Goal: Task Accomplishment & Management: Manage account settings

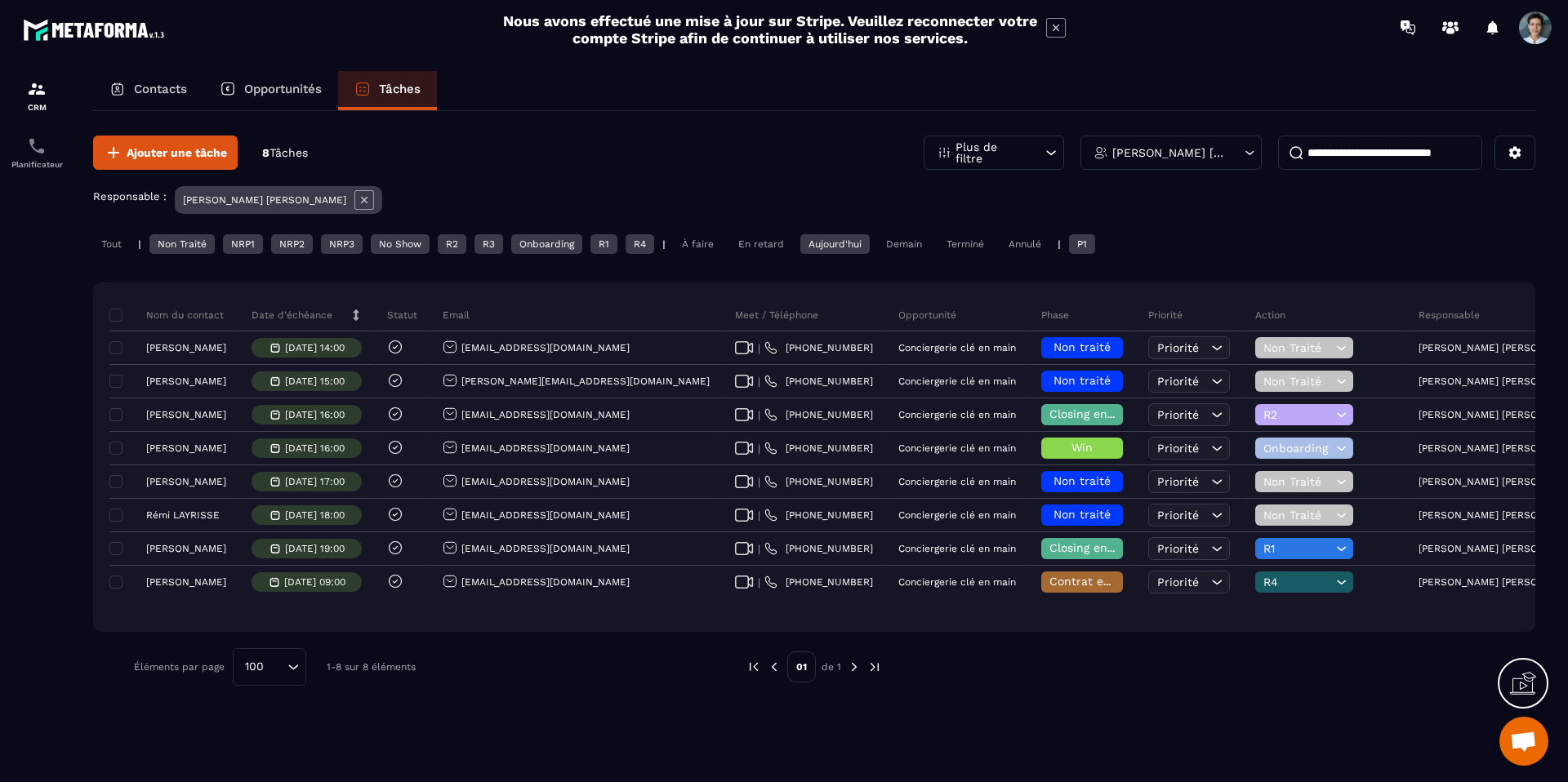
click at [702, 255] on div "Tout | Non Traité NRP1 NRP2 NRP3 No Show R2 R3 Onboarding R1 R4 | À faire En re…" at bounding box center [814, 246] width 1443 height 23
click at [736, 246] on div "En retard" at bounding box center [761, 244] width 62 height 20
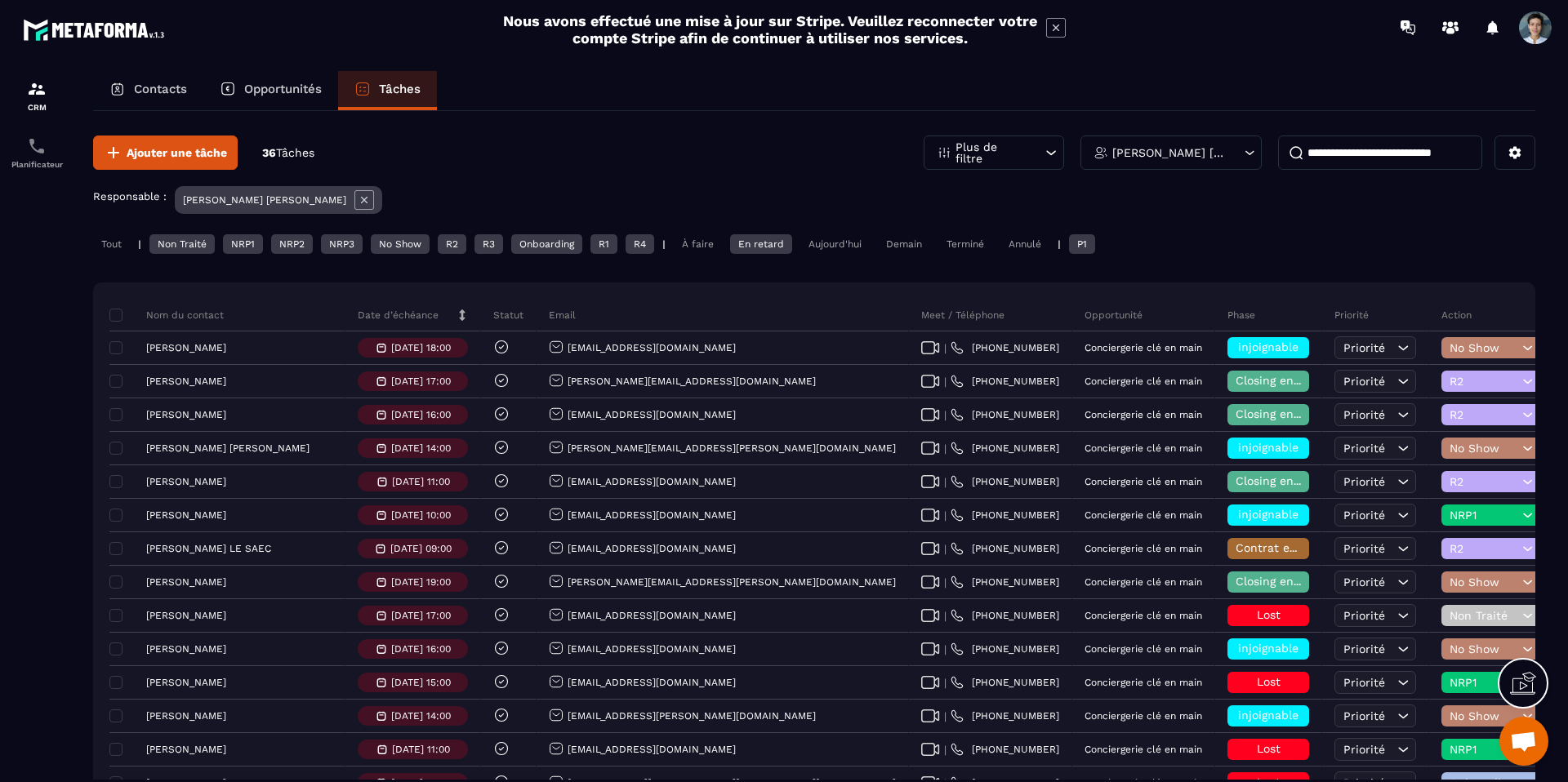
click at [826, 242] on div "Aujourd'hui" at bounding box center [835, 244] width 70 height 20
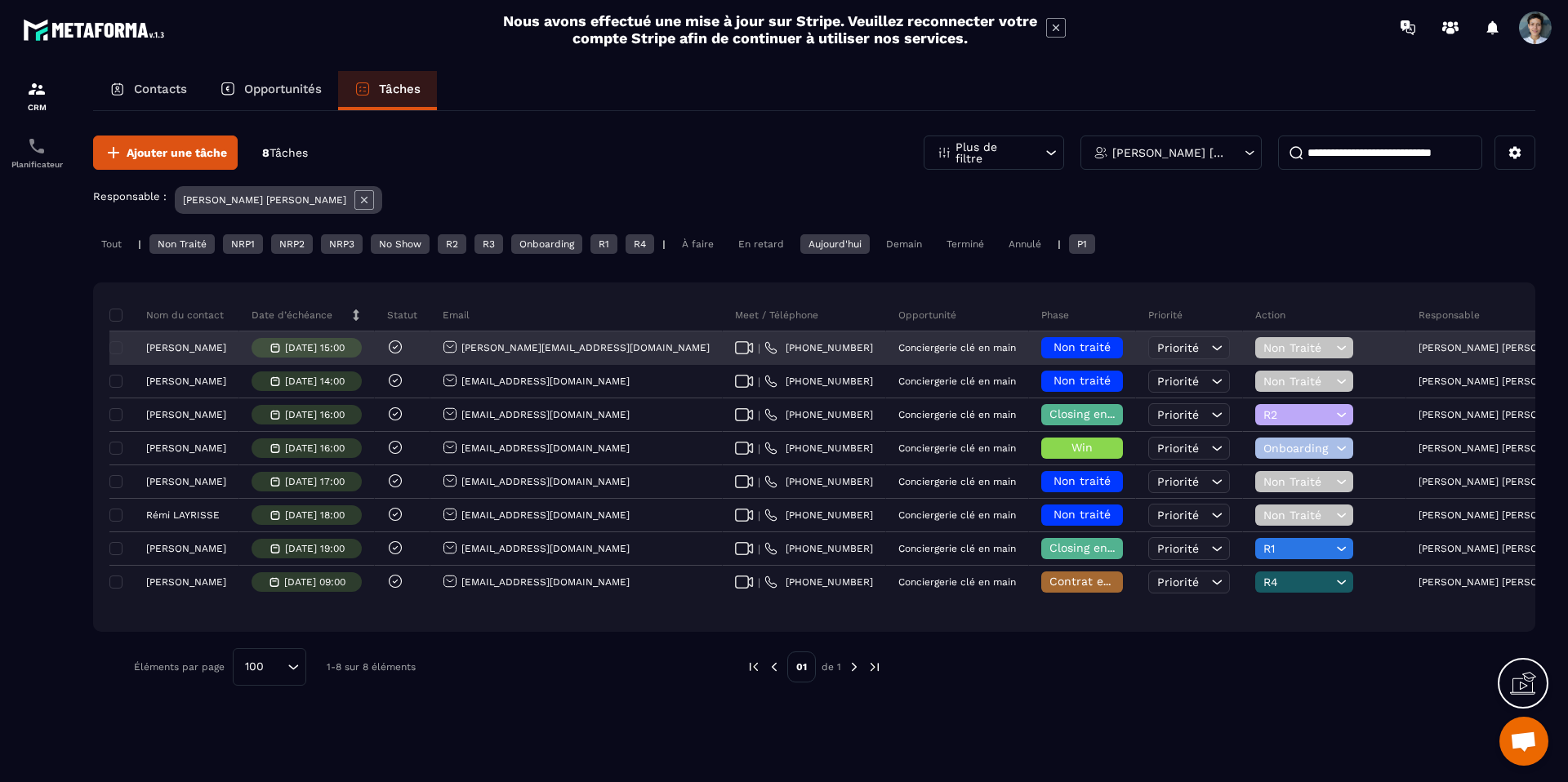
click at [1053, 345] on span "Non traité" at bounding box center [1082, 347] width 57 height 13
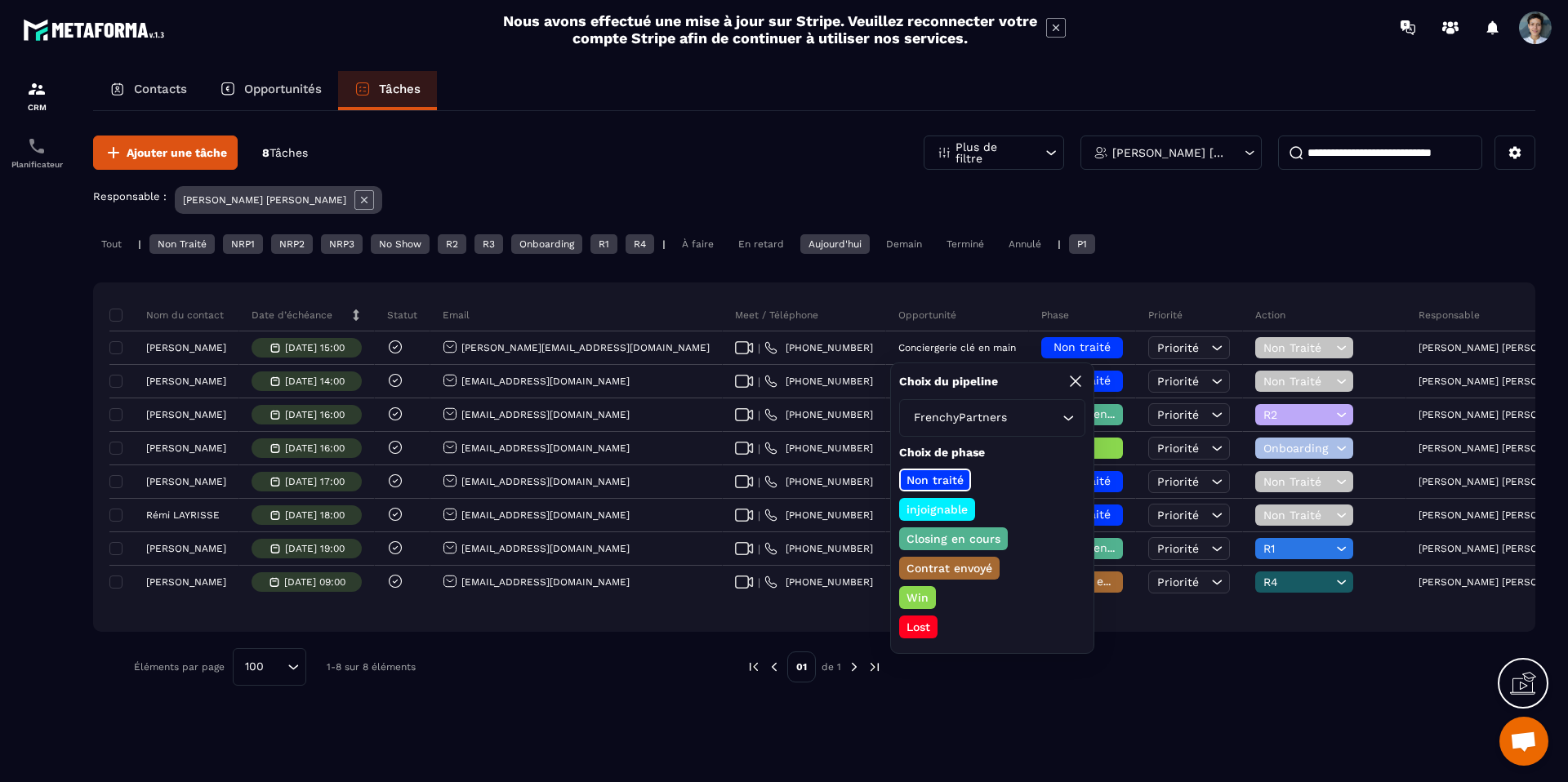
click at [945, 545] on p "Closing en cours" at bounding box center [953, 539] width 99 height 17
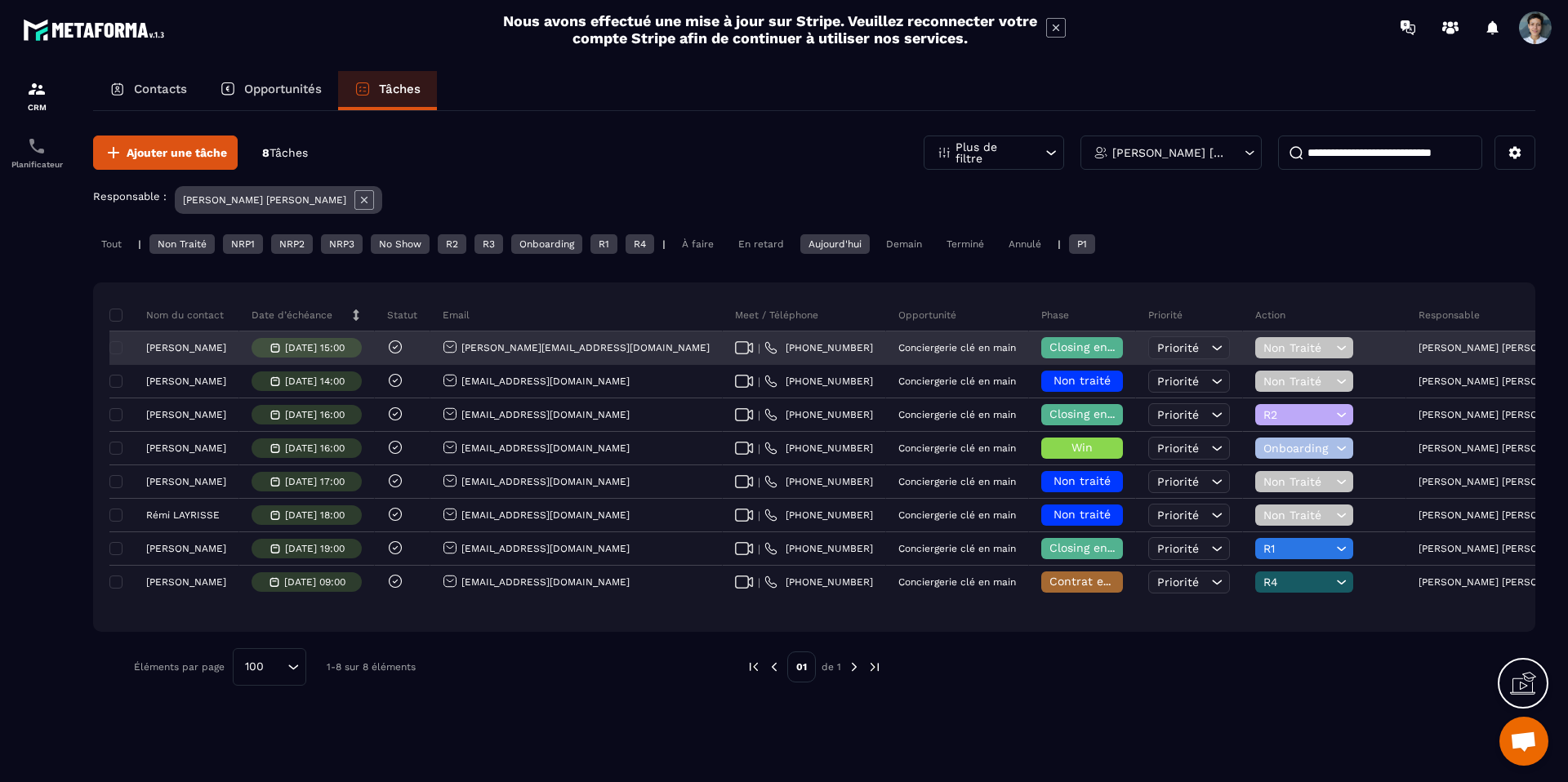
click at [1264, 343] on span "Non Traité" at bounding box center [1298, 348] width 69 height 13
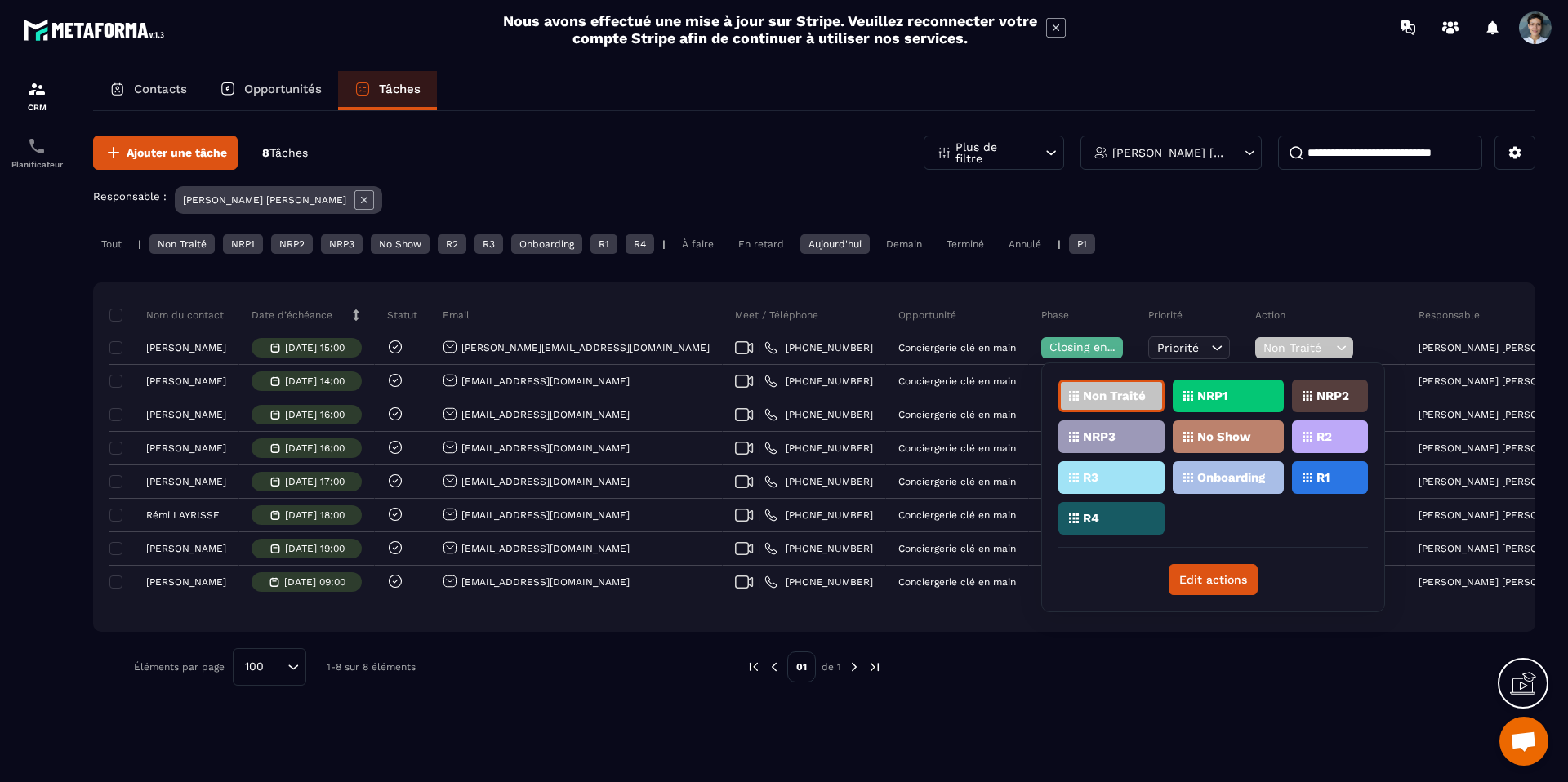
click at [1339, 487] on div "R1" at bounding box center [1330, 478] width 76 height 33
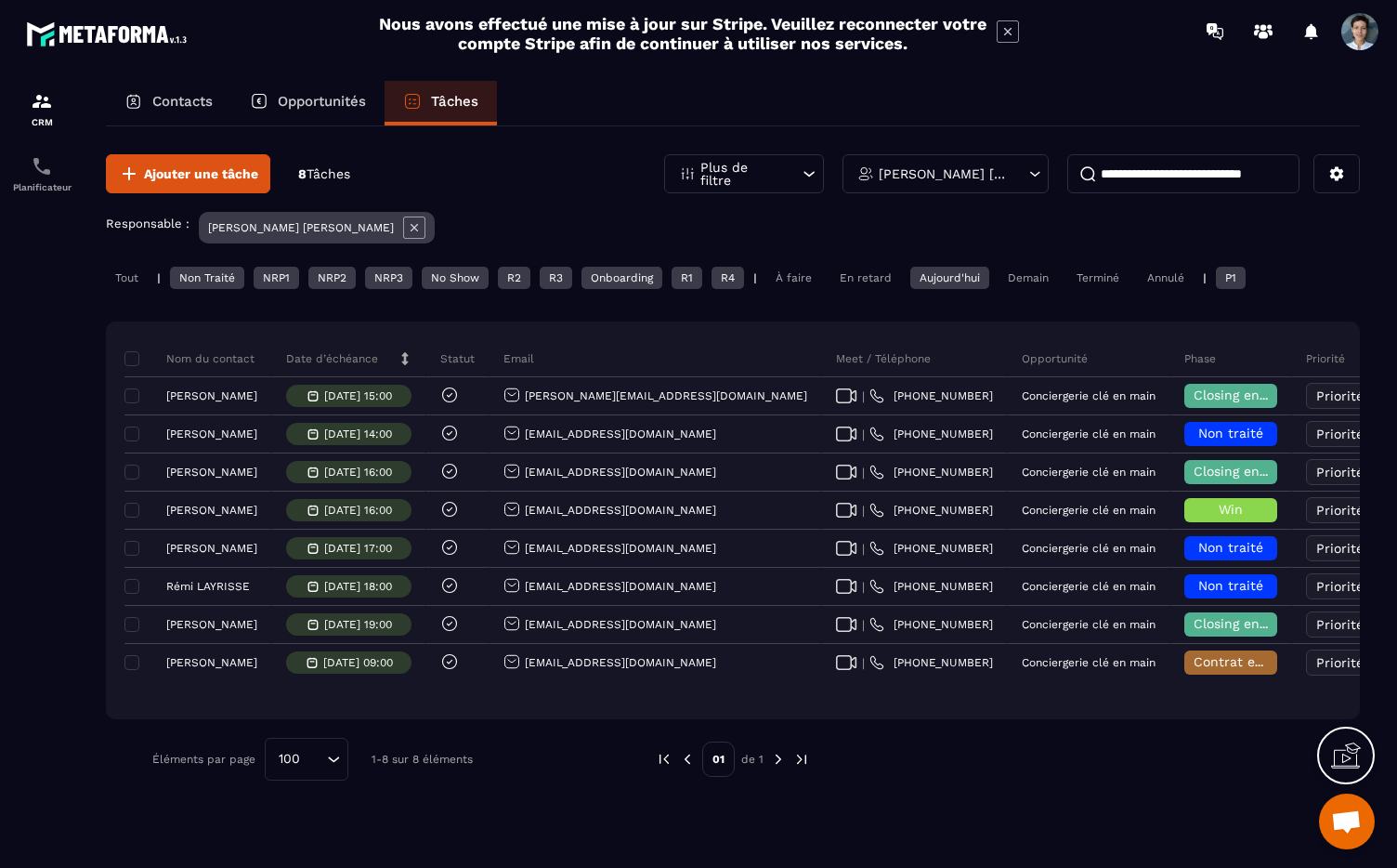
click at [120, 286] on div "Tout" at bounding box center [127, 278] width 42 height 23
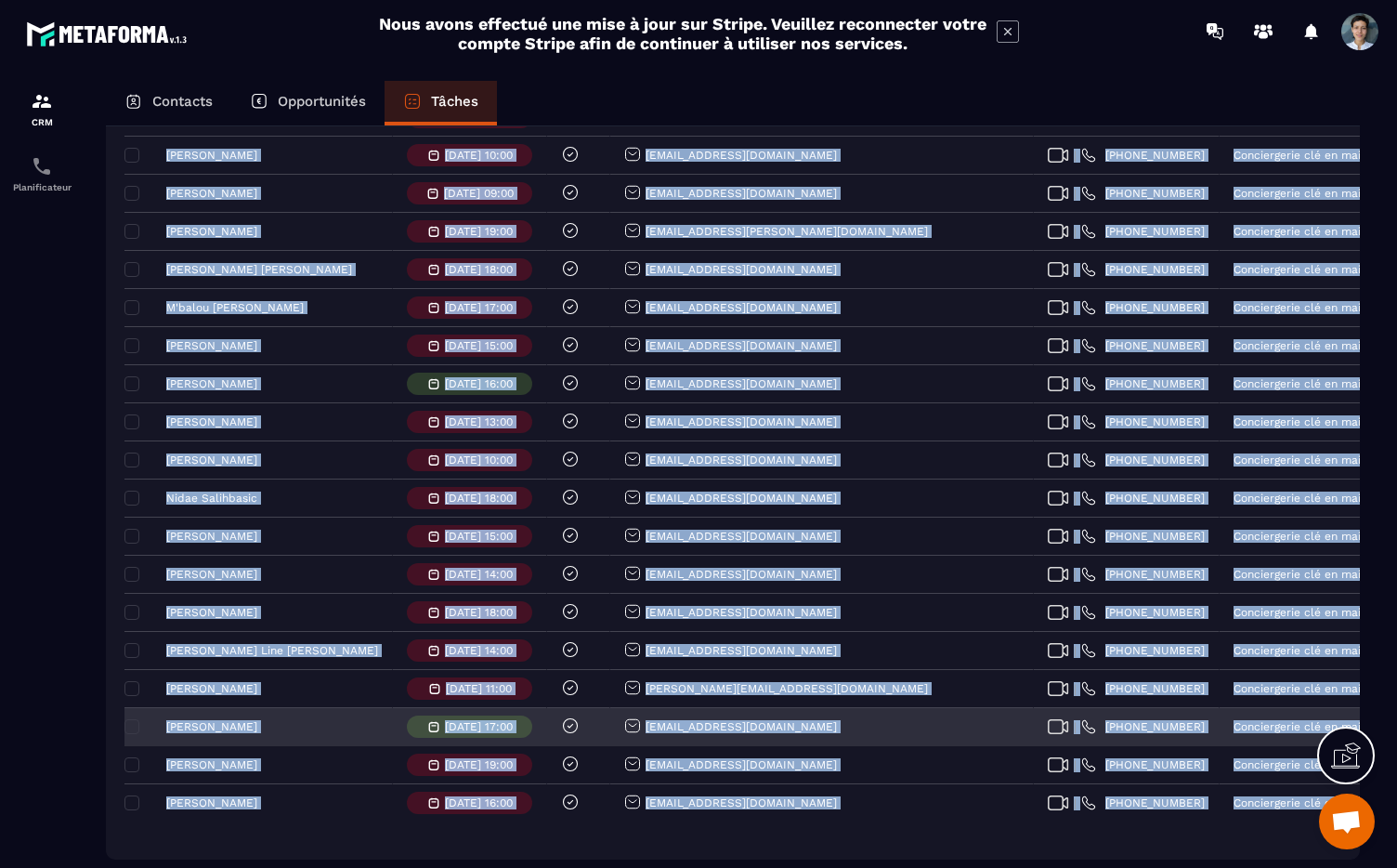
scroll to position [1924, 0]
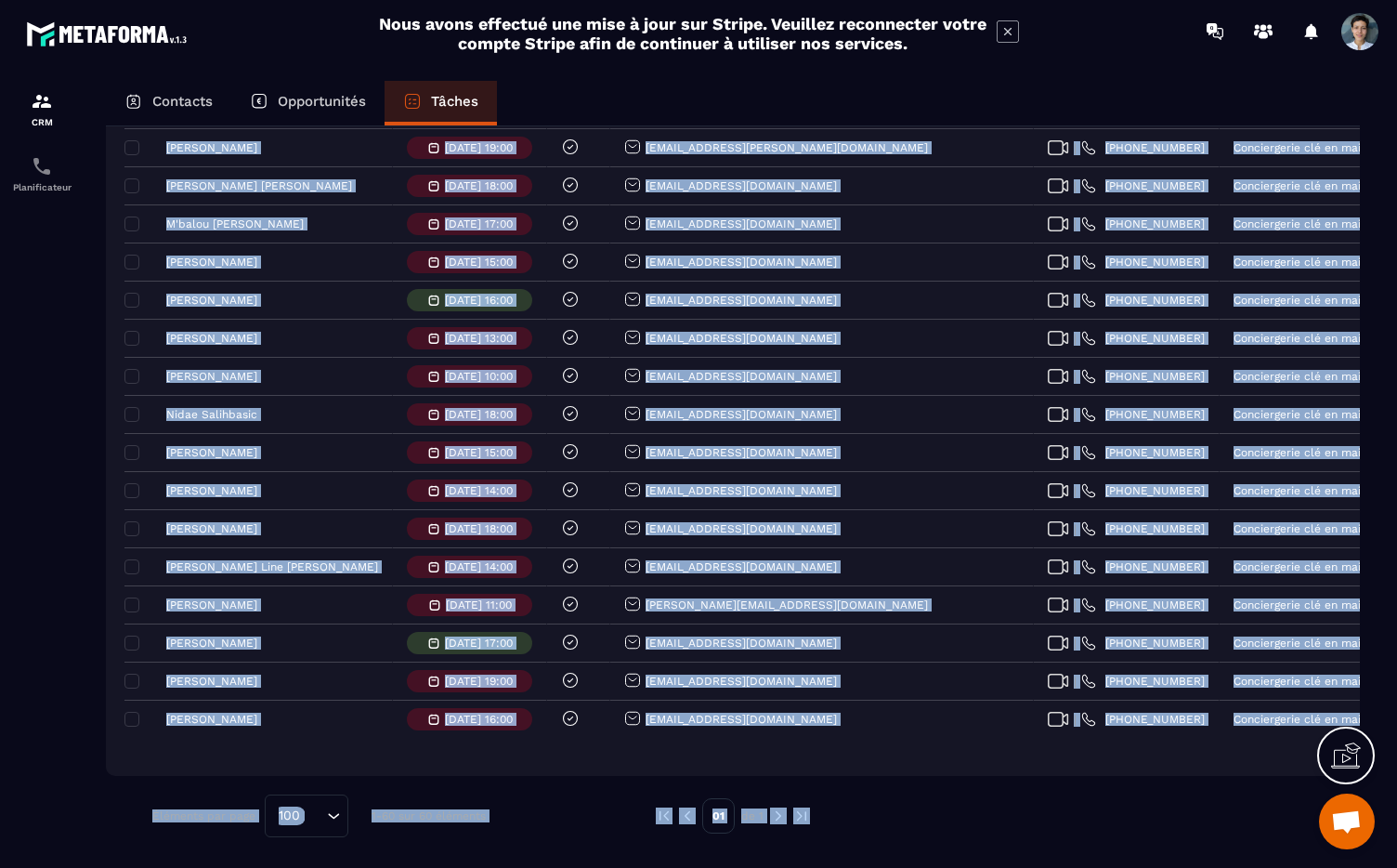
drag, startPoint x: 115, startPoint y: 331, endPoint x: 1111, endPoint y: 867, distance: 1131.1
click at [1111, 867] on div "Contacts Opportunités Tâches Ajouter une tâche 60 Tâches Plus de filtre [PERSON…" at bounding box center [733, 491] width 1291 height 822
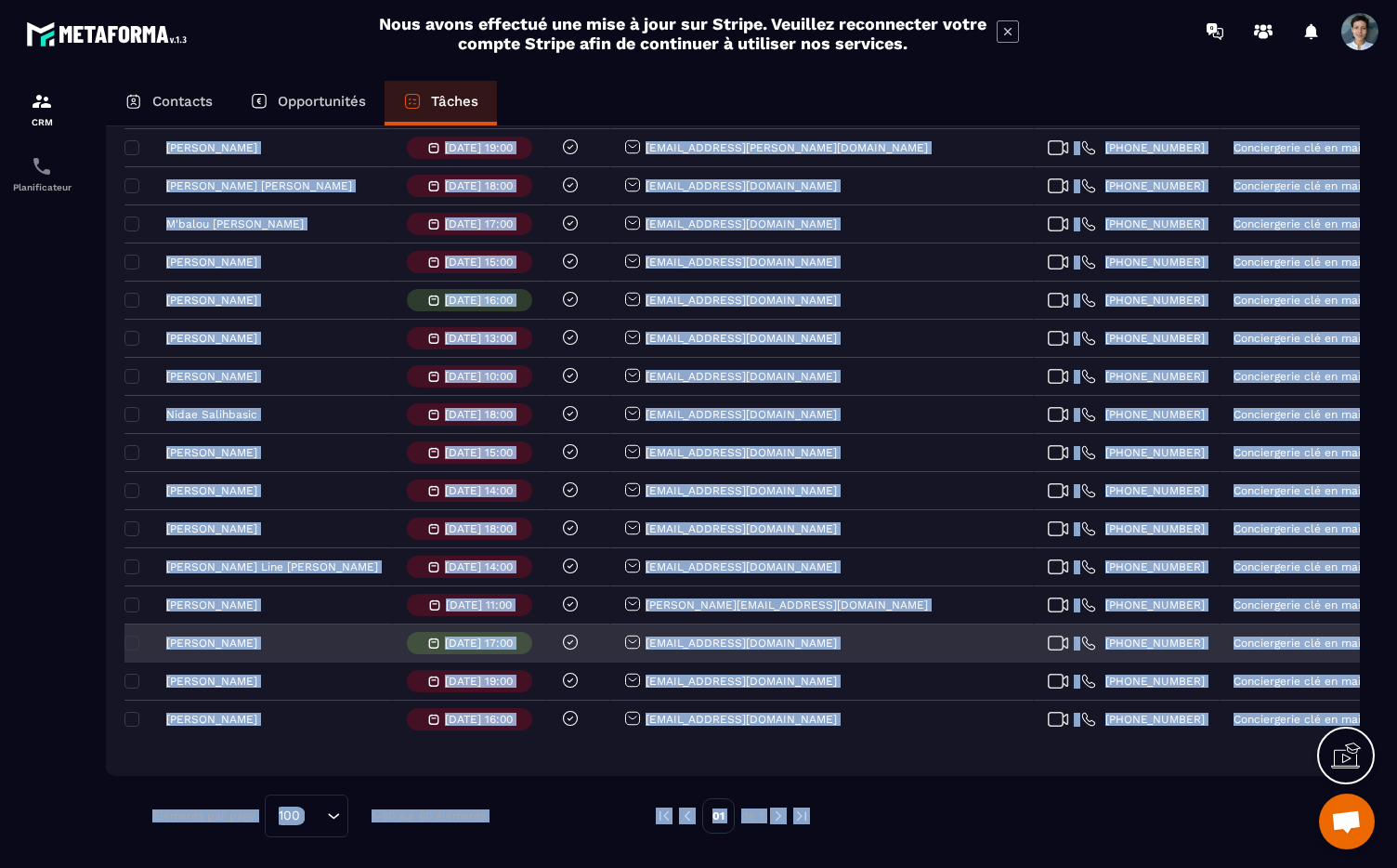
copy div "Lor ip dolorsi Amet c’adipisci Elitse Doeiu Temp / Incididun Utlaboreetd Magna …"
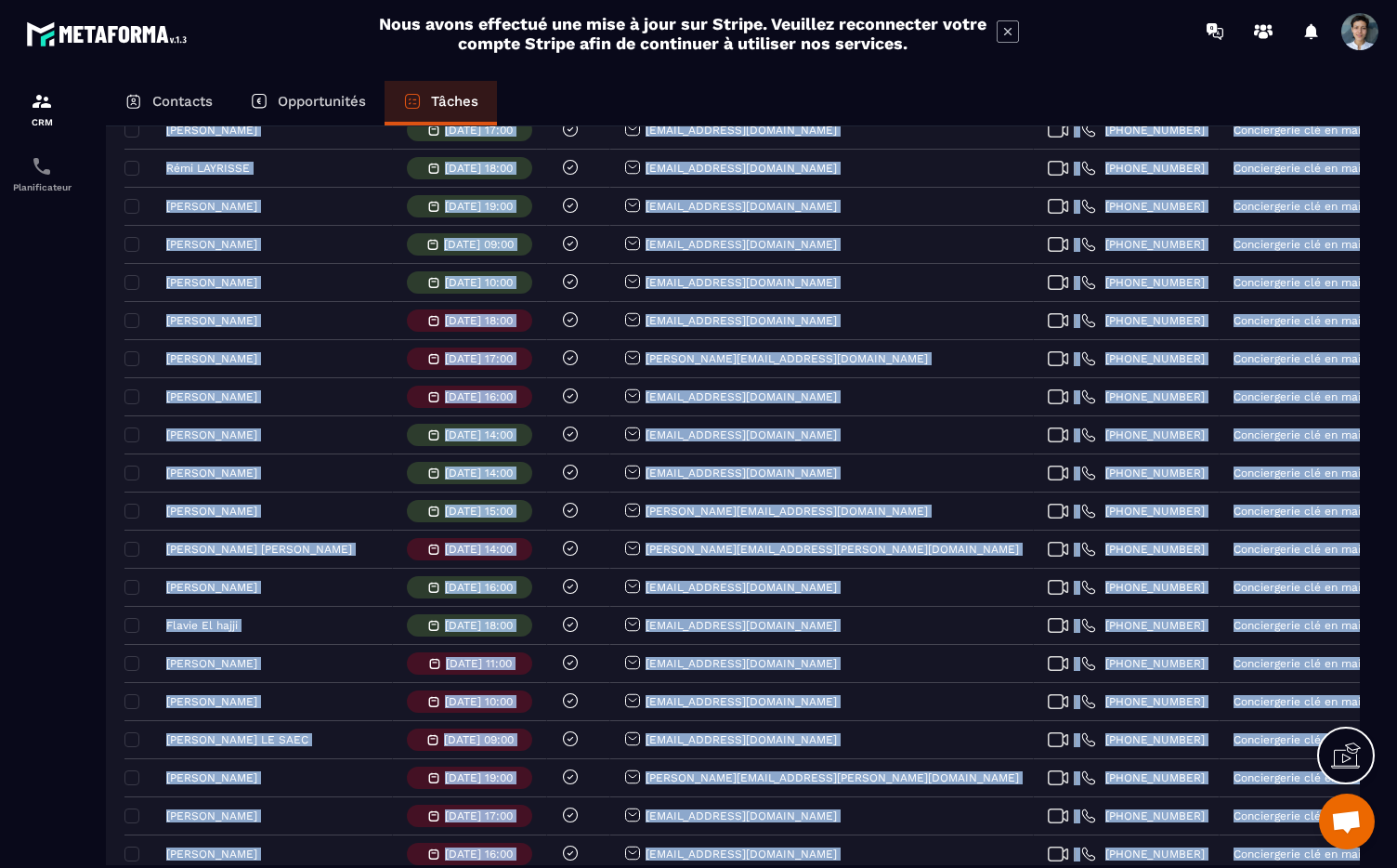
scroll to position [0, 0]
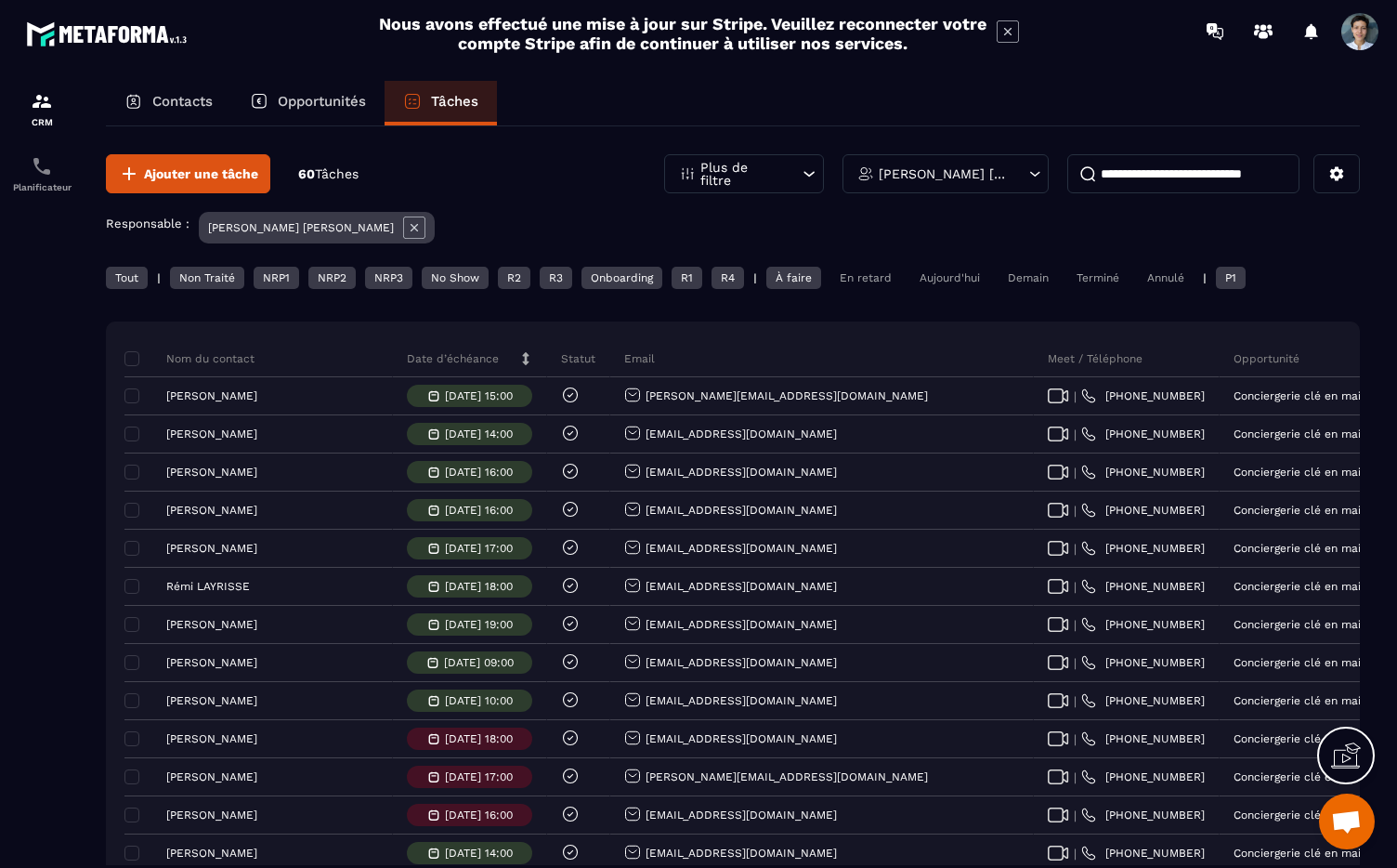
click at [990, 286] on div "Tout | Non Traité NRP1 NRP2 NRP3 No Show R2 R3 Onboarding R1 R4 | À faire En re…" at bounding box center [733, 280] width 1255 height 27
click at [969, 278] on div "Aujourd'hui" at bounding box center [950, 278] width 79 height 23
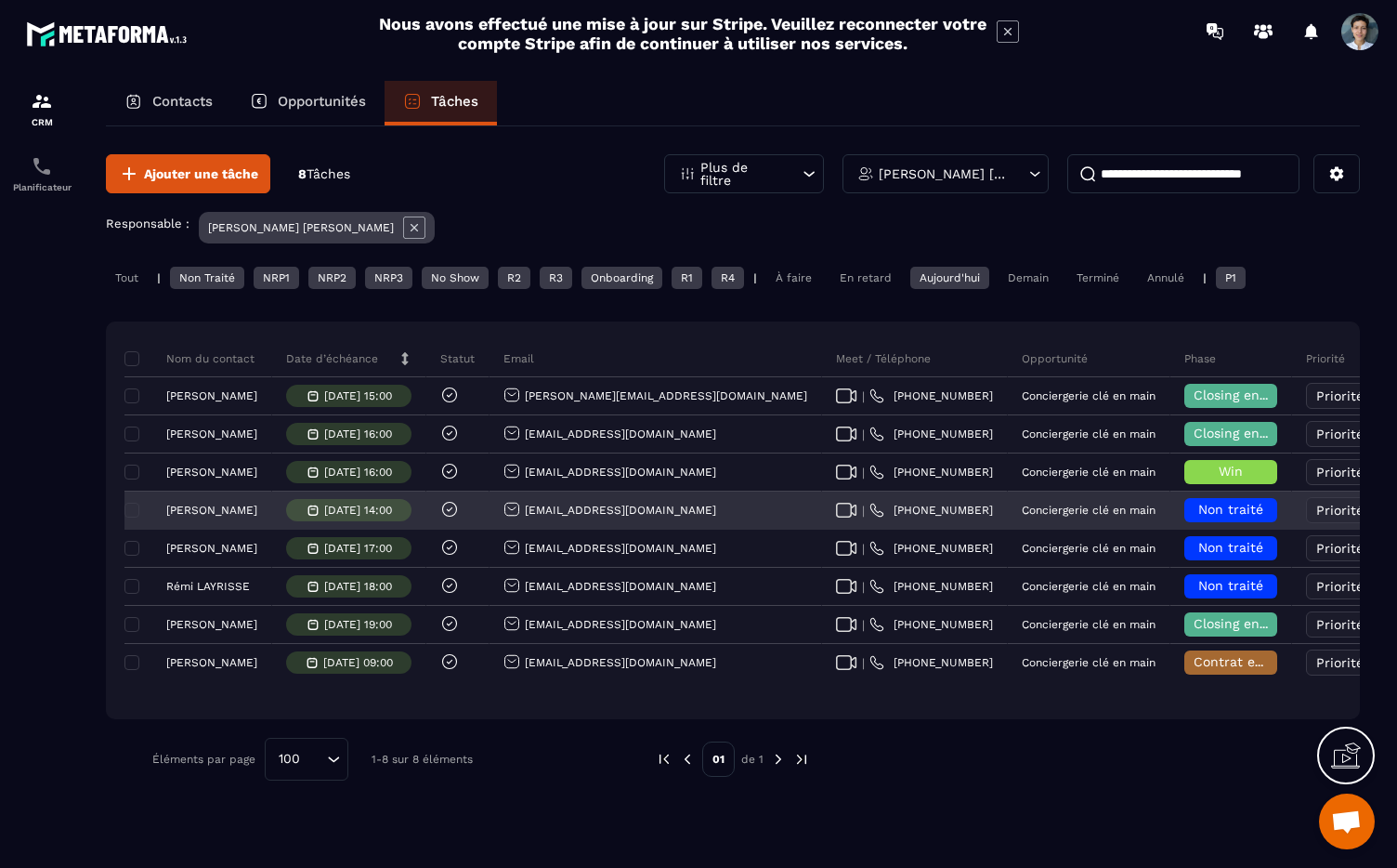
click at [1198, 512] on span "Non traité" at bounding box center [1231, 508] width 65 height 15
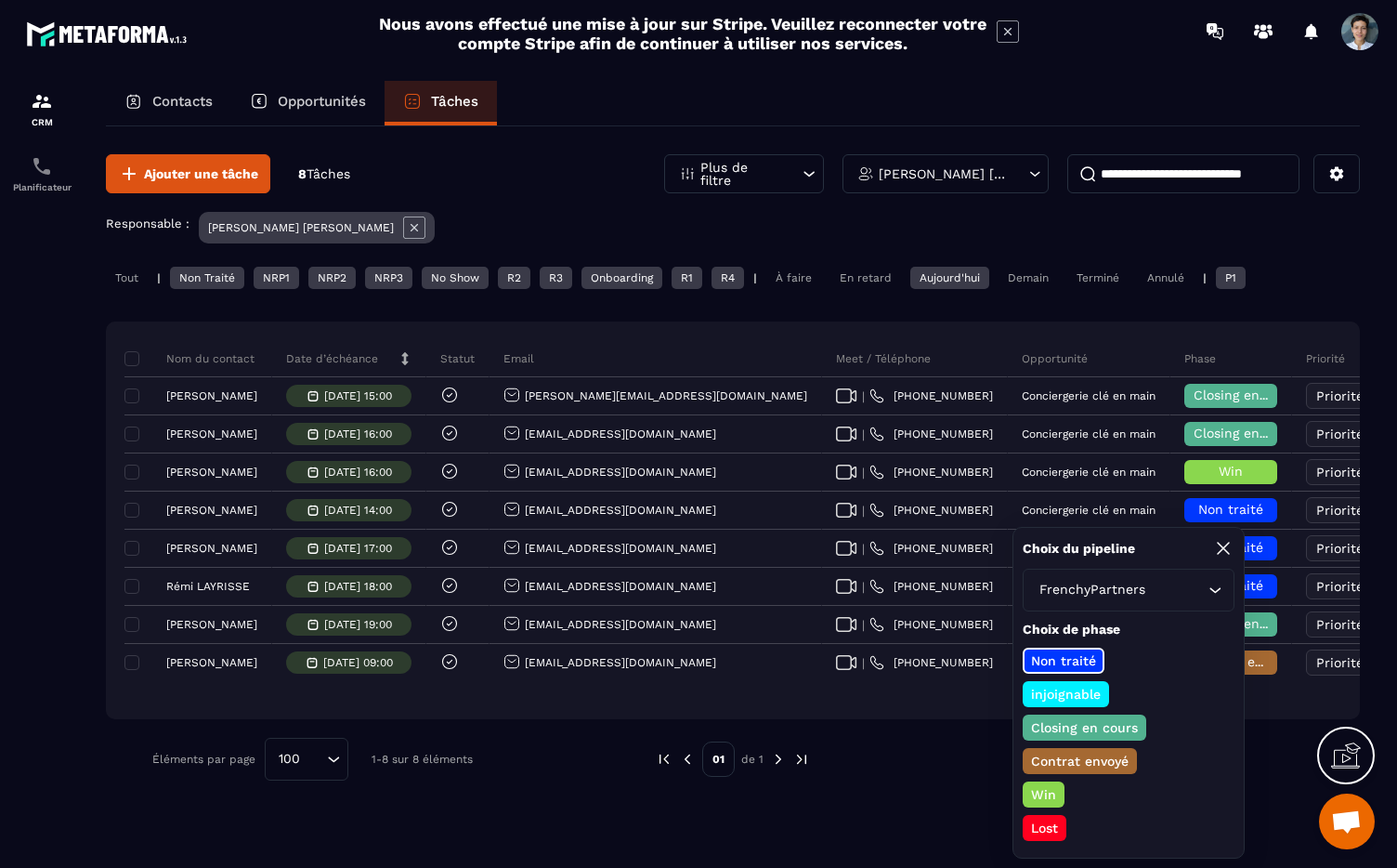
click at [1064, 730] on p "Closing en cours" at bounding box center [1085, 727] width 113 height 19
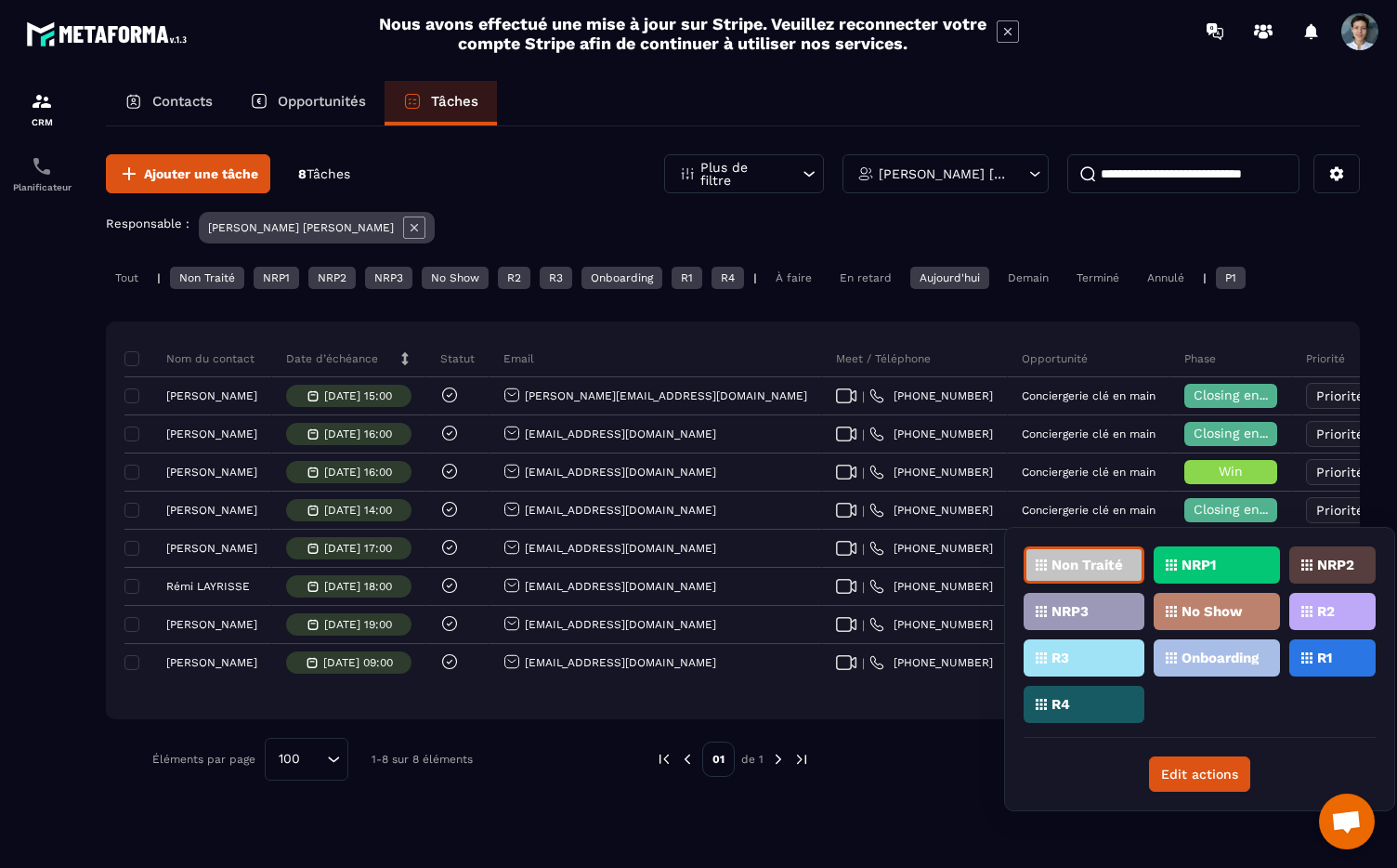
click at [1317, 614] on div "R2" at bounding box center [1332, 612] width 86 height 38
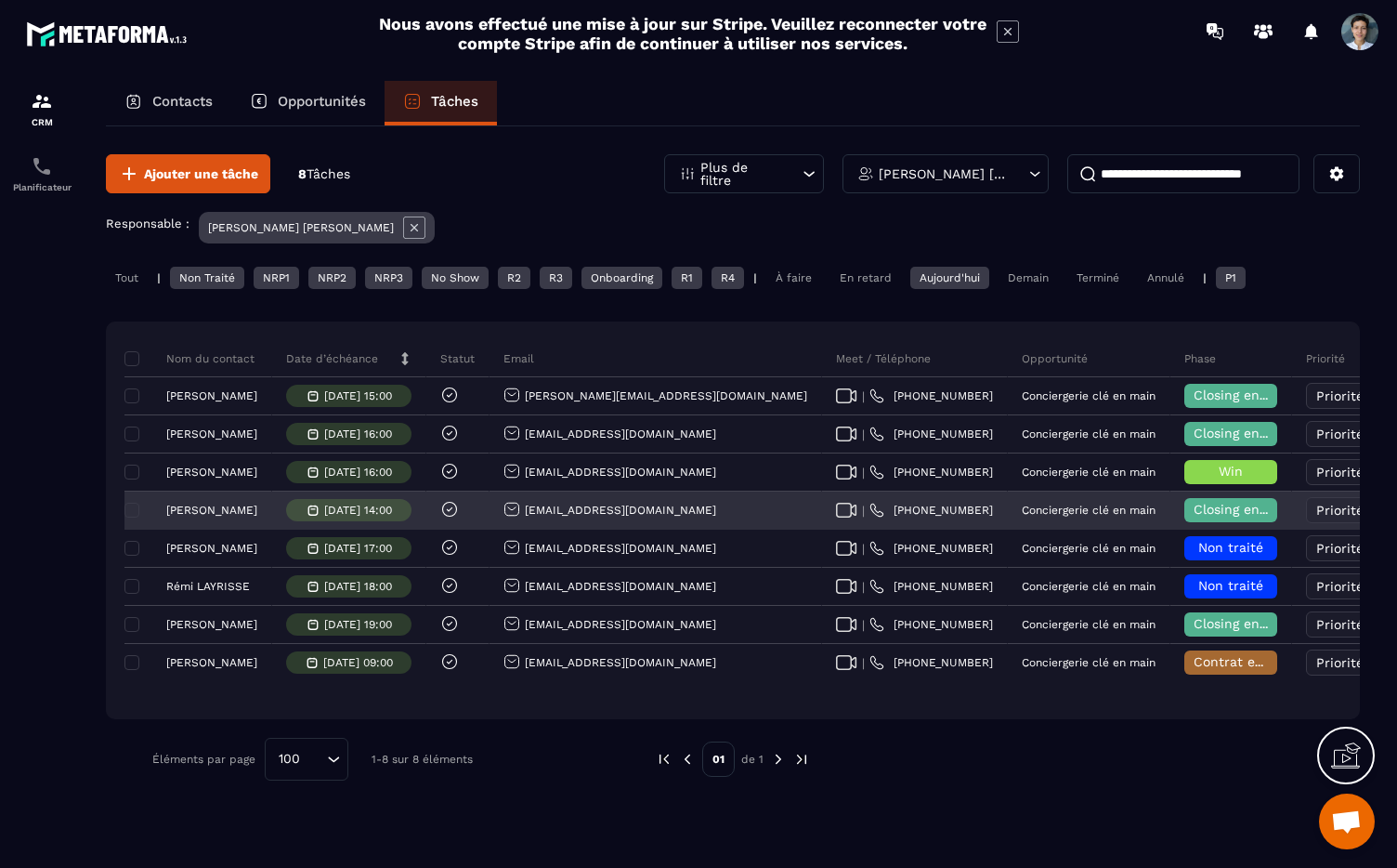
click at [223, 513] on p "[PERSON_NAME]" at bounding box center [212, 509] width 91 height 13
